Goal: Information Seeking & Learning: Check status

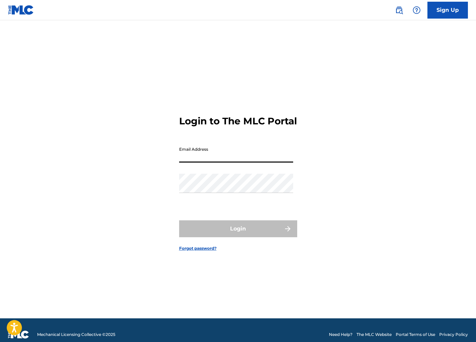
type input "[EMAIL_ADDRESS][DOMAIN_NAME]"
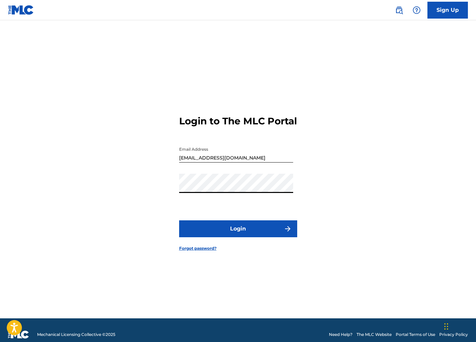
click at [179, 220] on button "Login" at bounding box center [238, 228] width 118 height 17
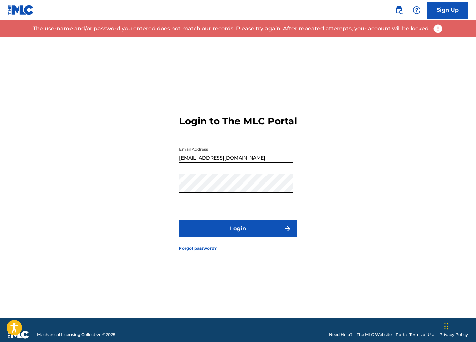
click at [179, 220] on button "Login" at bounding box center [238, 228] width 118 height 17
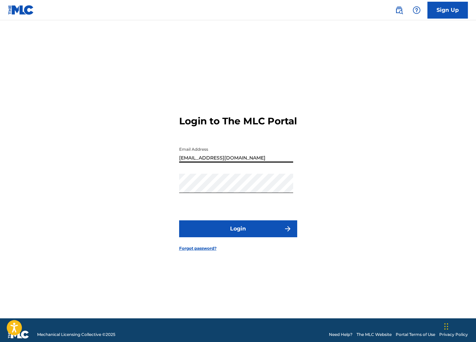
click at [269, 162] on input "[EMAIL_ADDRESS][DOMAIN_NAME]" at bounding box center [236, 152] width 114 height 19
click at [179, 220] on button "Login" at bounding box center [238, 228] width 118 height 17
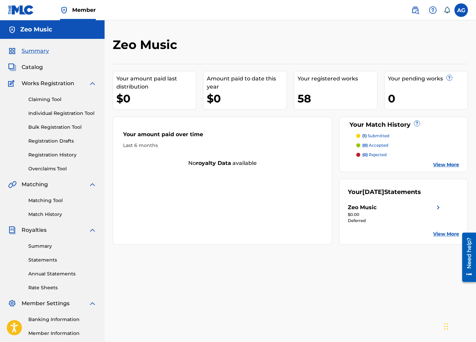
click at [374, 135] on p "(1) submitted" at bounding box center [376, 136] width 27 height 6
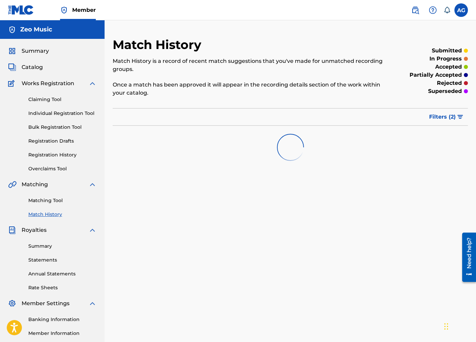
click at [453, 118] on span "Filters ( 2 )" at bounding box center [442, 117] width 27 height 8
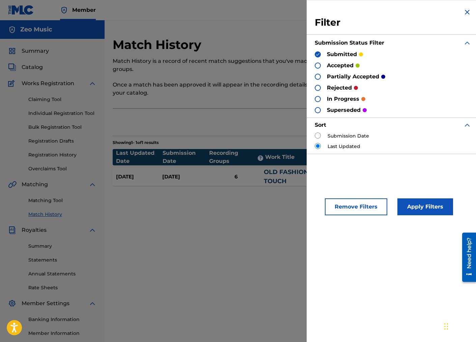
click at [464, 9] on img at bounding box center [468, 12] width 8 height 8
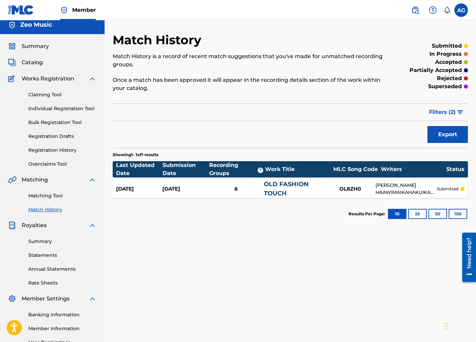
scroll to position [7, 0]
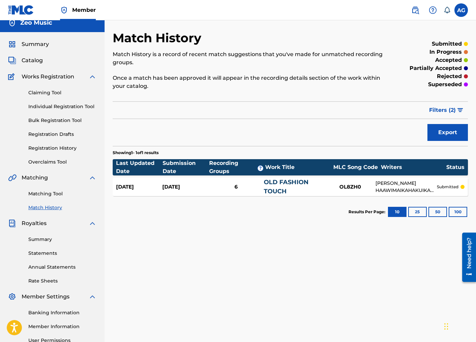
click at [390, 182] on div "[PERSON_NAME] HAAWIMAIKAHAKUIKALEALEA [PERSON_NAME]" at bounding box center [406, 187] width 61 height 14
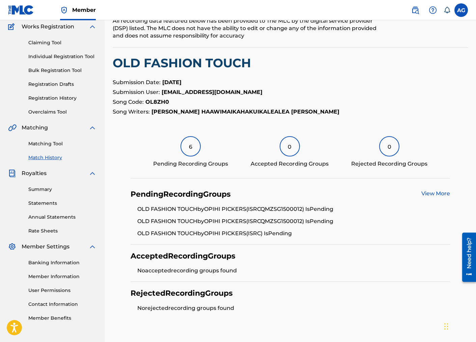
scroll to position [59, 0]
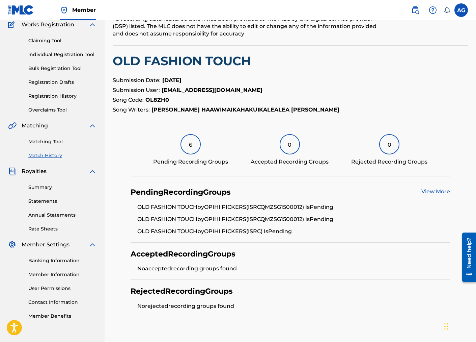
click at [43, 202] on link "Statements" at bounding box center [62, 200] width 68 height 7
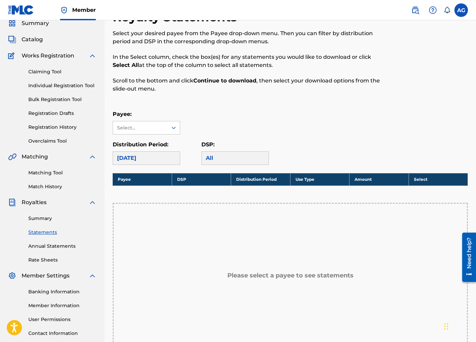
scroll to position [17, 0]
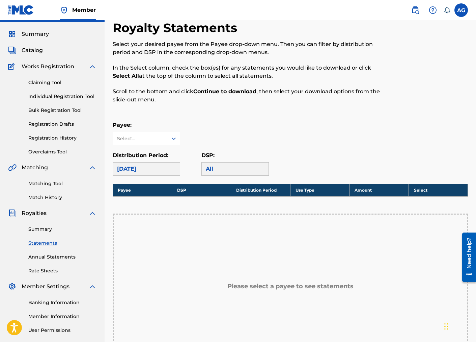
click at [159, 139] on div "Select..." at bounding box center [140, 138] width 46 height 7
click at [156, 150] on div "Zeo Music" at bounding box center [146, 153] width 67 height 17
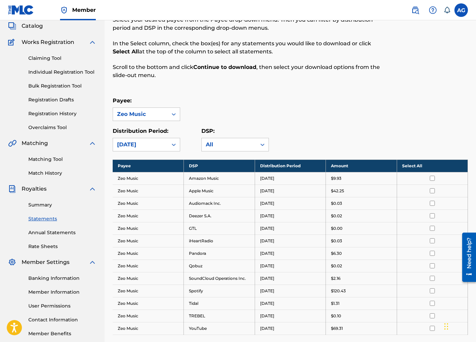
scroll to position [39, 0]
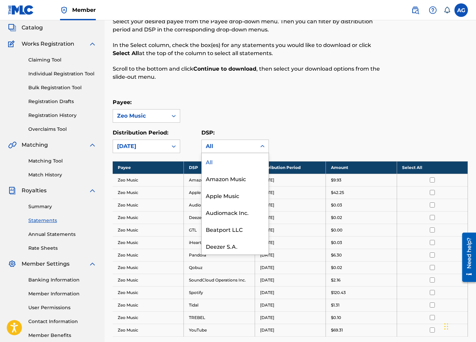
click at [218, 147] on div "All" at bounding box center [229, 146] width 47 height 8
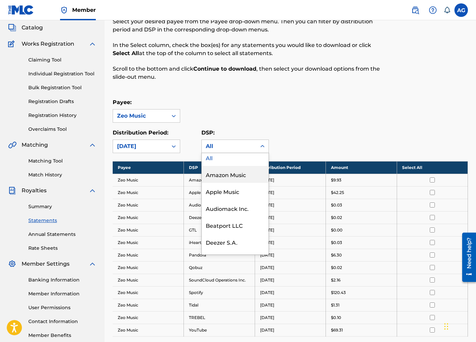
scroll to position [0, 0]
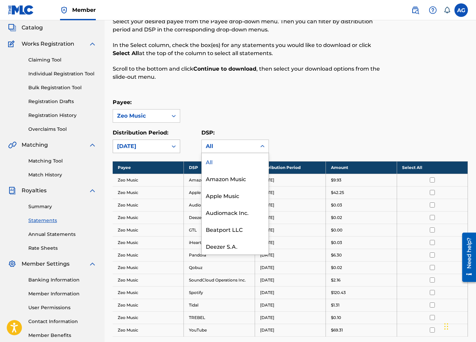
click at [170, 149] on icon at bounding box center [173, 146] width 7 height 7
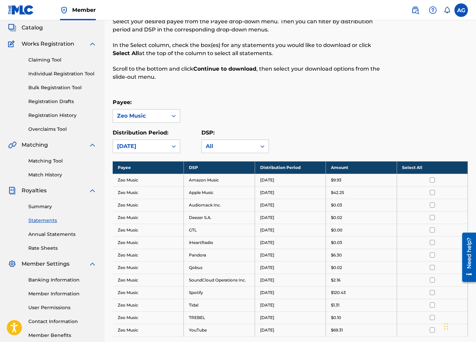
click at [291, 130] on div "Distribution Period: [DATE] DSP: All" at bounding box center [290, 141] width 355 height 24
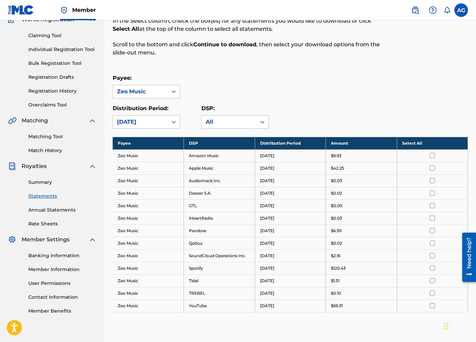
scroll to position [69, 0]
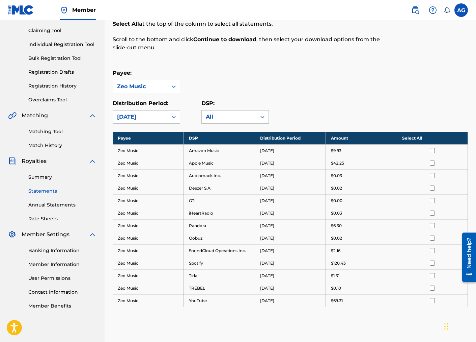
click at [51, 204] on link "Annual Statements" at bounding box center [62, 204] width 68 height 7
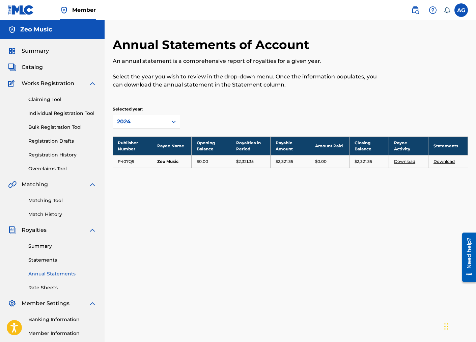
scroll to position [2, 0]
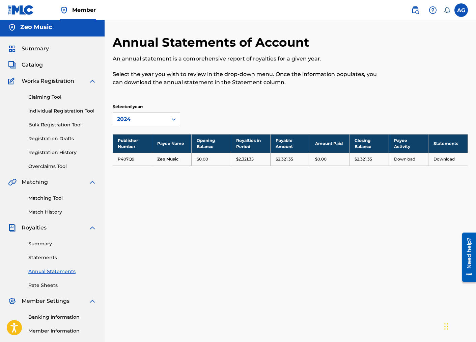
click at [150, 116] on div "2024" at bounding box center [140, 119] width 47 height 8
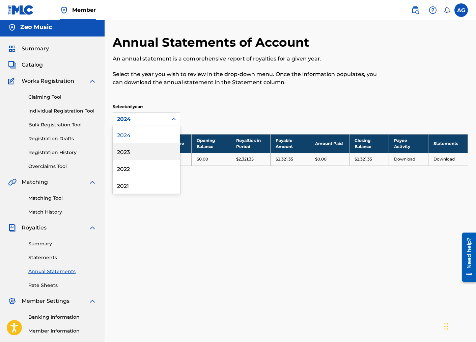
click at [139, 149] on div "2023" at bounding box center [146, 151] width 67 height 17
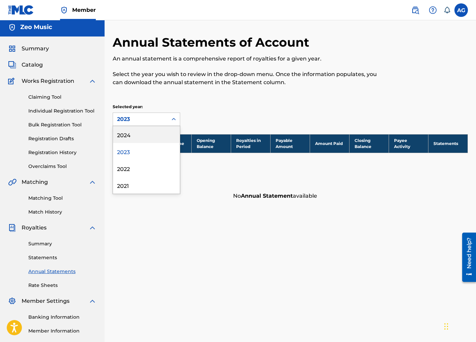
click at [152, 122] on div "2023" at bounding box center [140, 119] width 47 height 8
click at [146, 138] on div "2024" at bounding box center [146, 134] width 67 height 17
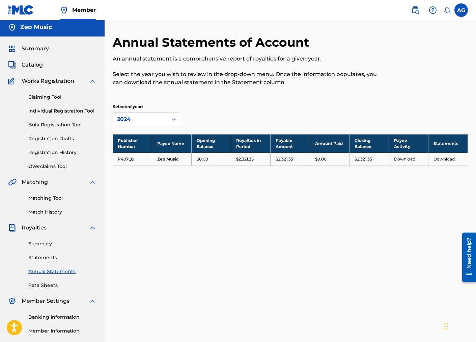
click at [214, 104] on div "Selected year: 2024" at bounding box center [290, 115] width 355 height 22
click at [234, 175] on div "Publisher Number Payee Name Opening Balance Royalties in Period Payable Amount …" at bounding box center [290, 158] width 355 height 48
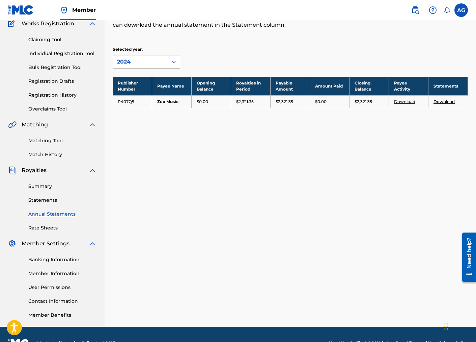
scroll to position [63, 0]
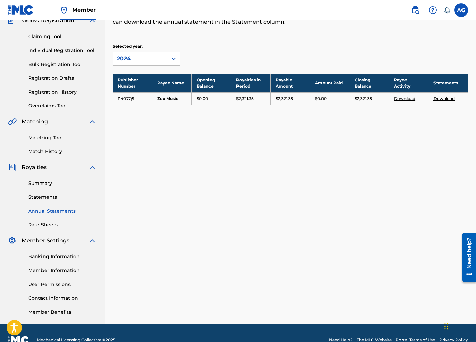
click at [40, 224] on link "Rate Sheets" at bounding box center [62, 224] width 68 height 7
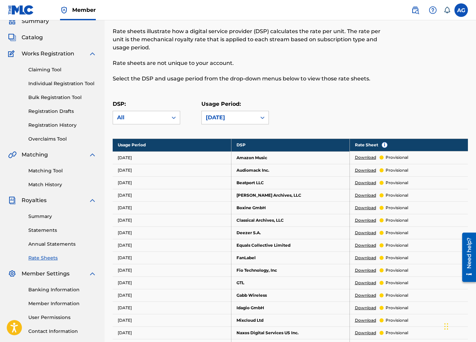
scroll to position [89, 0]
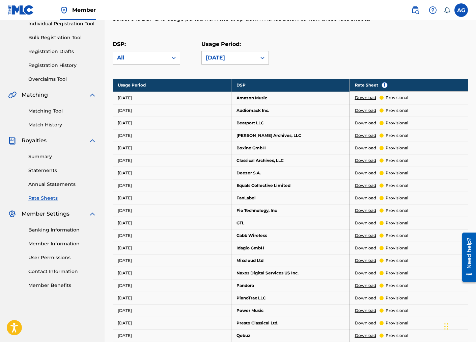
click at [57, 228] on link "Banking Information" at bounding box center [62, 229] width 68 height 7
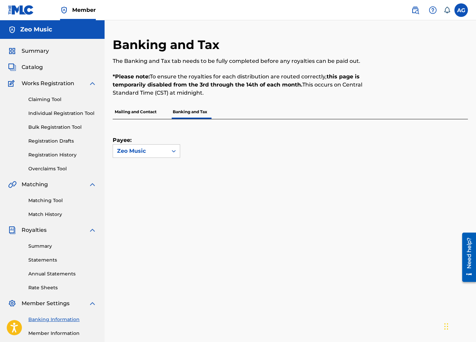
click at [143, 109] on p "Mailing and Contact" at bounding box center [136, 112] width 46 height 14
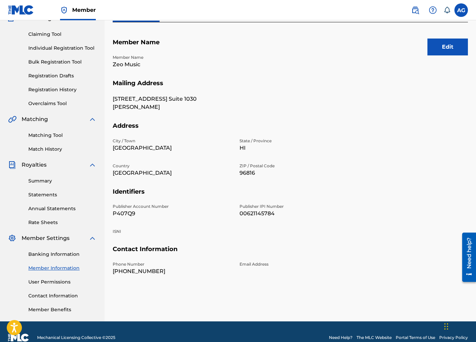
scroll to position [77, 0]
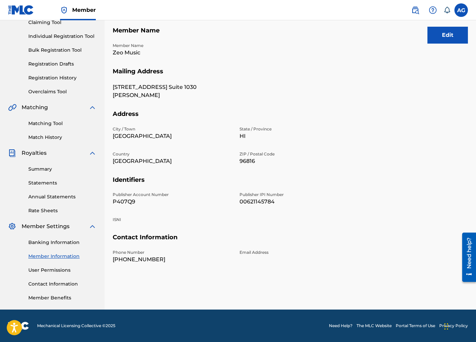
click at [43, 266] on link "User Permissions" at bounding box center [62, 269] width 68 height 7
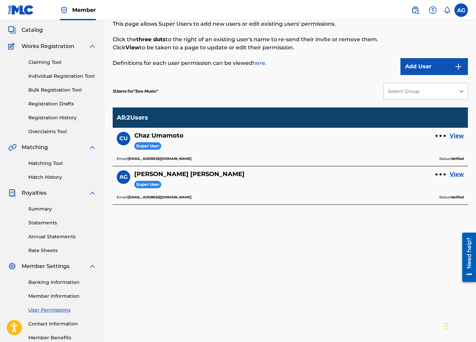
scroll to position [77, 0]
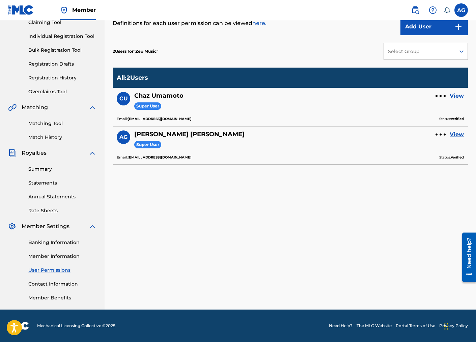
click at [48, 287] on link "Contact Information" at bounding box center [62, 283] width 68 height 7
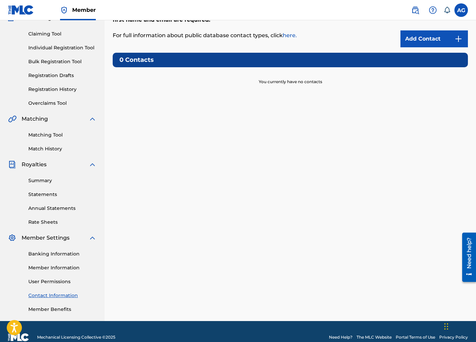
scroll to position [77, 0]
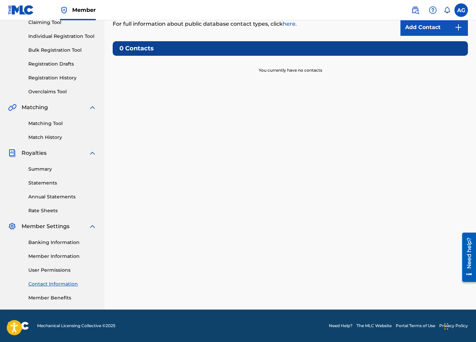
click at [44, 170] on link "Summary" at bounding box center [62, 168] width 68 height 7
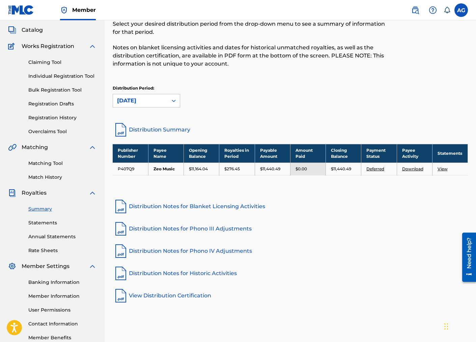
scroll to position [39, 0]
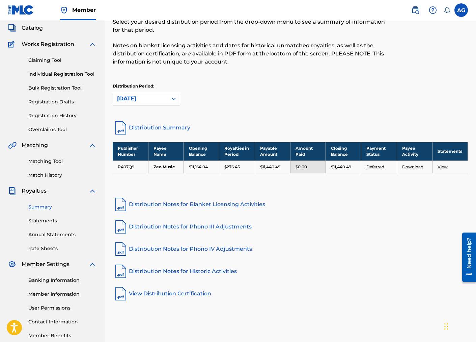
click at [54, 281] on link "Banking Information" at bounding box center [62, 279] width 68 height 7
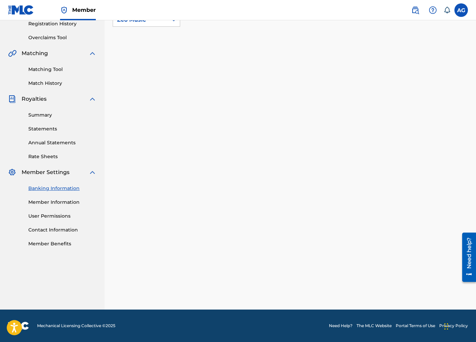
scroll to position [85, 0]
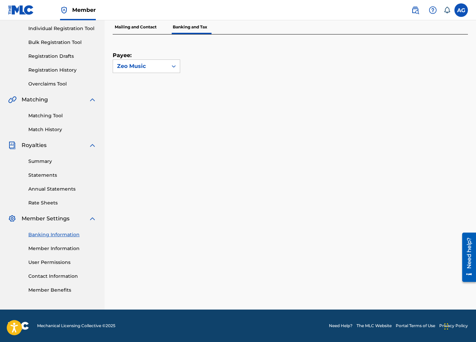
click at [45, 166] on div "Summary Statements Annual Statements Rate Sheets" at bounding box center [52, 177] width 88 height 57
click at [45, 162] on link "Summary" at bounding box center [62, 161] width 68 height 7
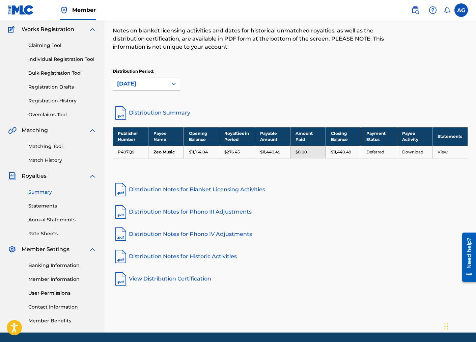
scroll to position [55, 0]
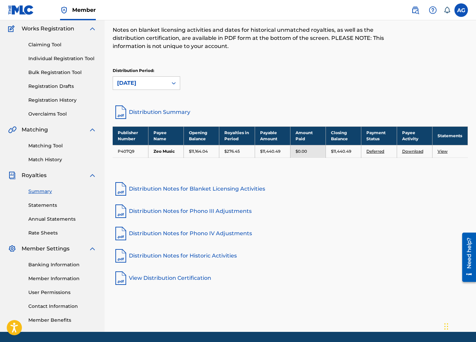
click at [45, 201] on div "Summary Statements Annual Statements Rate Sheets" at bounding box center [52, 207] width 88 height 57
click at [49, 206] on link "Statements" at bounding box center [62, 205] width 68 height 7
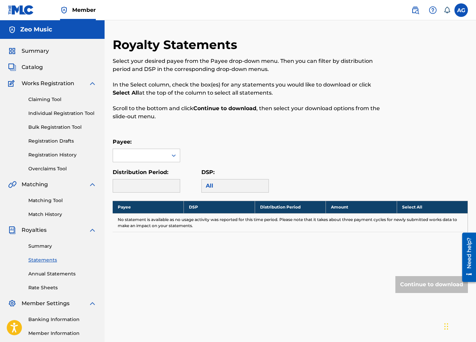
click at [47, 199] on link "Matching Tool" at bounding box center [62, 200] width 68 height 7
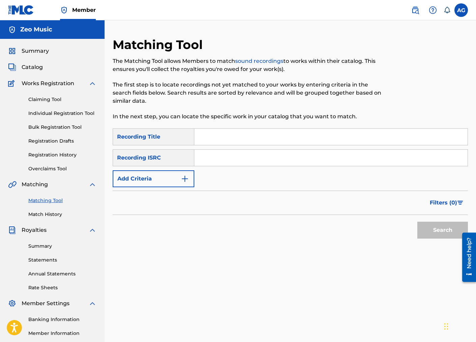
click at [45, 244] on link "Summary" at bounding box center [62, 245] width 68 height 7
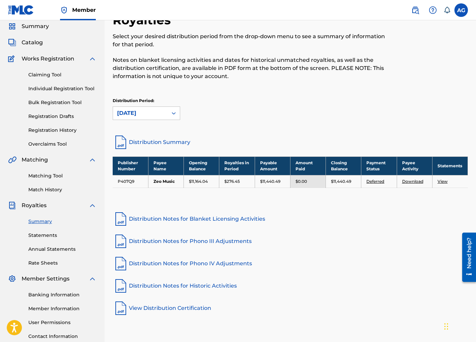
scroll to position [24, 0]
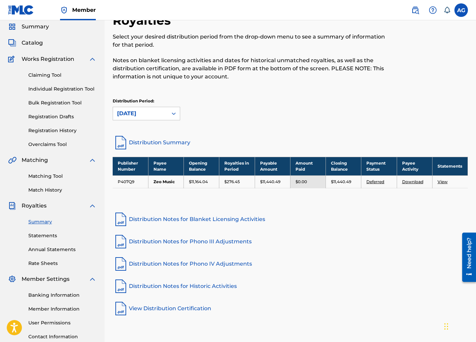
click at [442, 181] on link "View" at bounding box center [443, 181] width 10 height 5
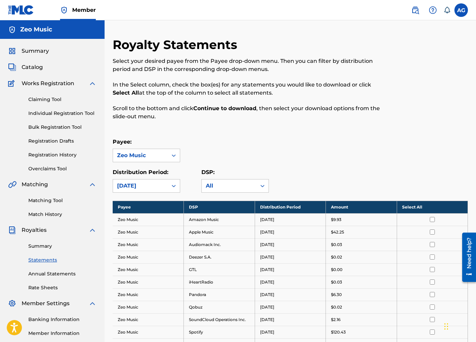
click at [43, 258] on link "Statements" at bounding box center [62, 259] width 68 height 7
click at [43, 249] on link "Summary" at bounding box center [62, 245] width 68 height 7
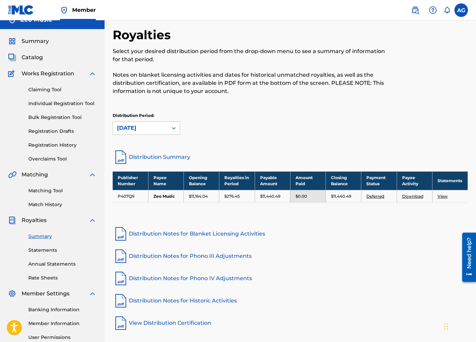
scroll to position [17, 0]
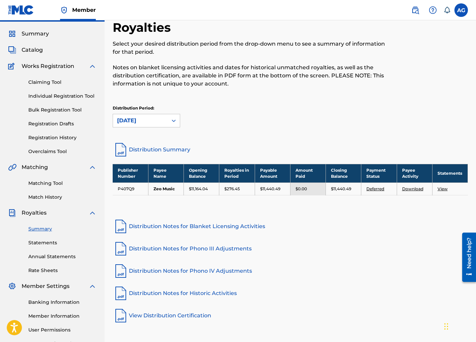
click at [319, 209] on div "Publisher Number Payee Name Opening Balance Royalties in Period Payable Amount …" at bounding box center [290, 188] width 355 height 48
